Goal: Task Accomplishment & Management: Manage account settings

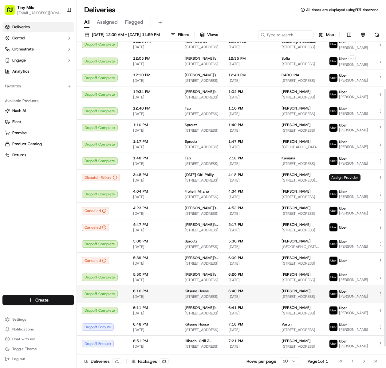
scroll to position [67, 0]
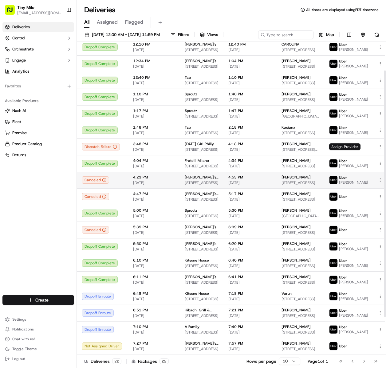
scroll to position [84, 0]
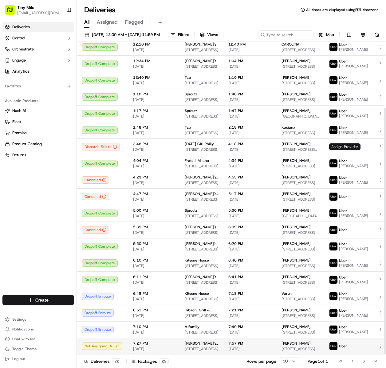
click at [384, 347] on button at bounding box center [387, 345] width 7 height 7
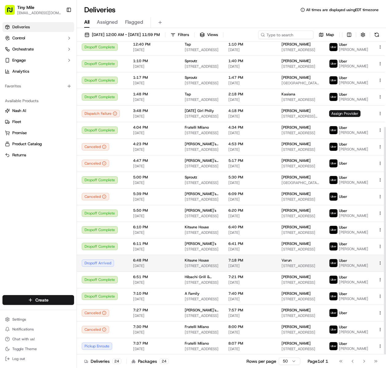
scroll to position [117, 0]
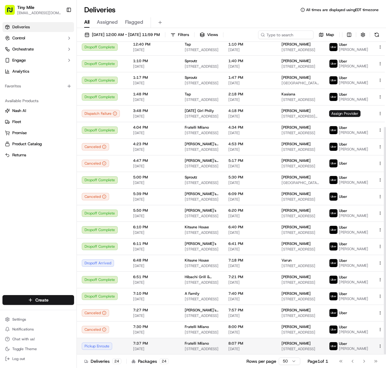
click at [384, 346] on button at bounding box center [387, 345] width 7 height 7
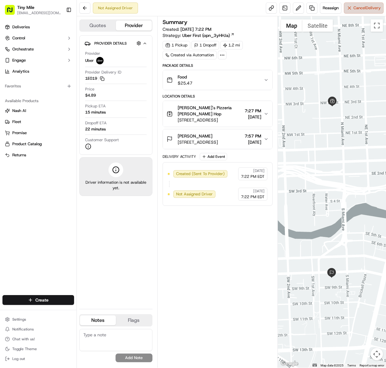
click at [366, 9] on span "Cancel Delivery" at bounding box center [367, 8] width 27 height 6
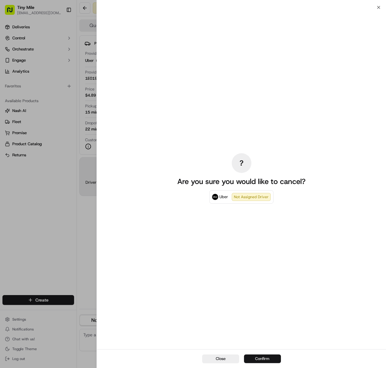
click at [260, 357] on button "Confirm" at bounding box center [262, 358] width 37 height 9
